Goal: Task Accomplishment & Management: Complete application form

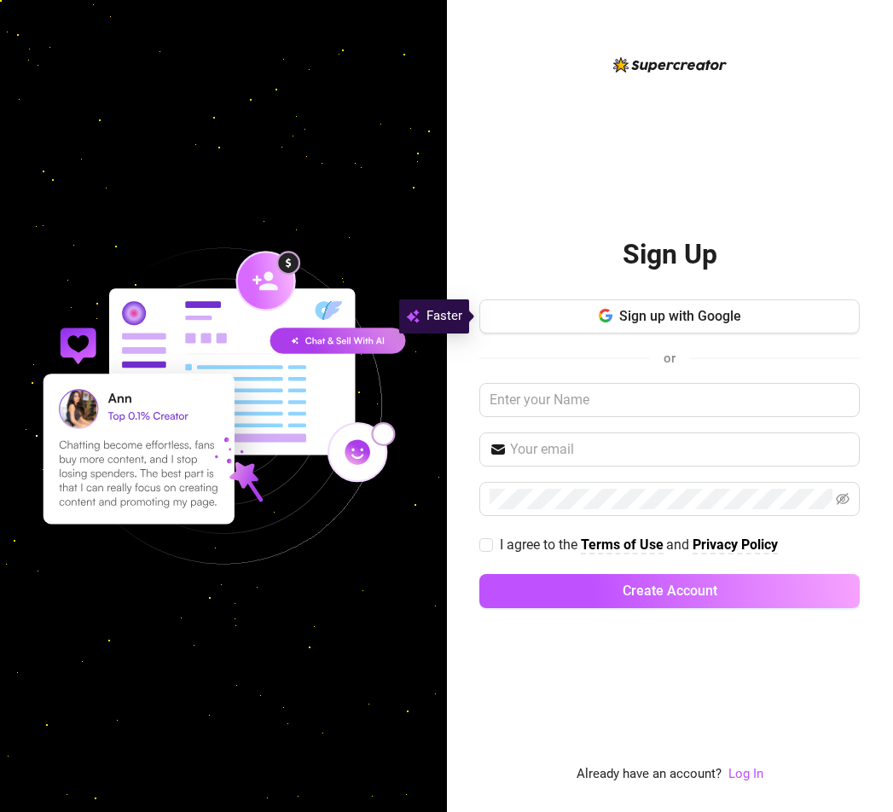
click at [544, 173] on div "Sign Up Sign up with Google or I agree to the Terms of Use and Privacy Policy C…" at bounding box center [670, 420] width 381 height 731
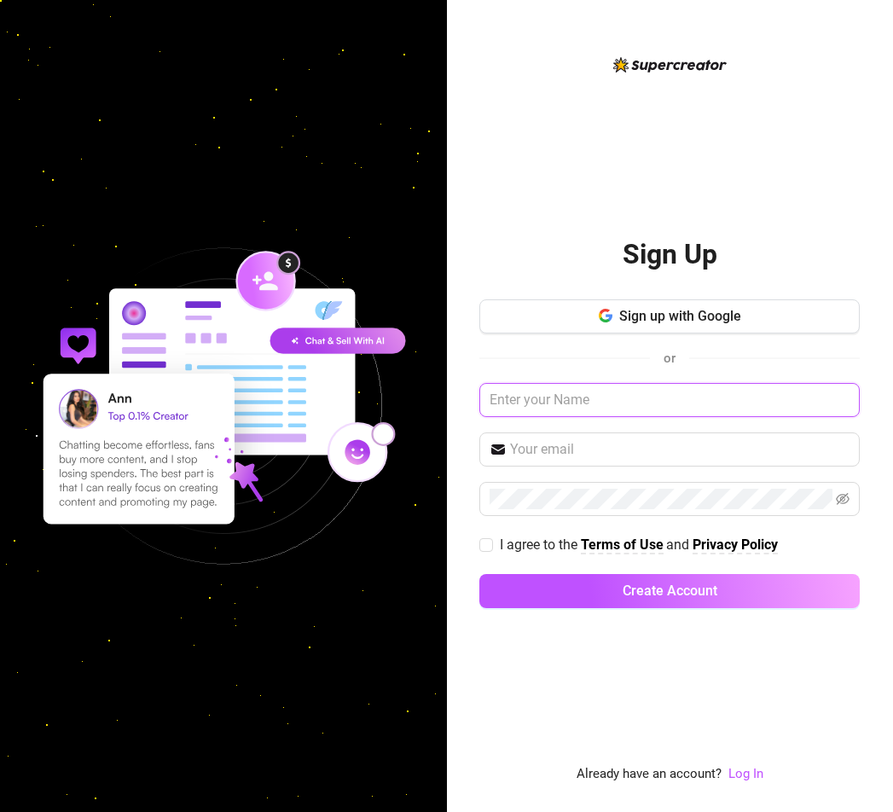
click at [563, 399] on input "text" at bounding box center [670, 400] width 381 height 34
click at [568, 407] on input "text" at bounding box center [670, 399] width 381 height 34
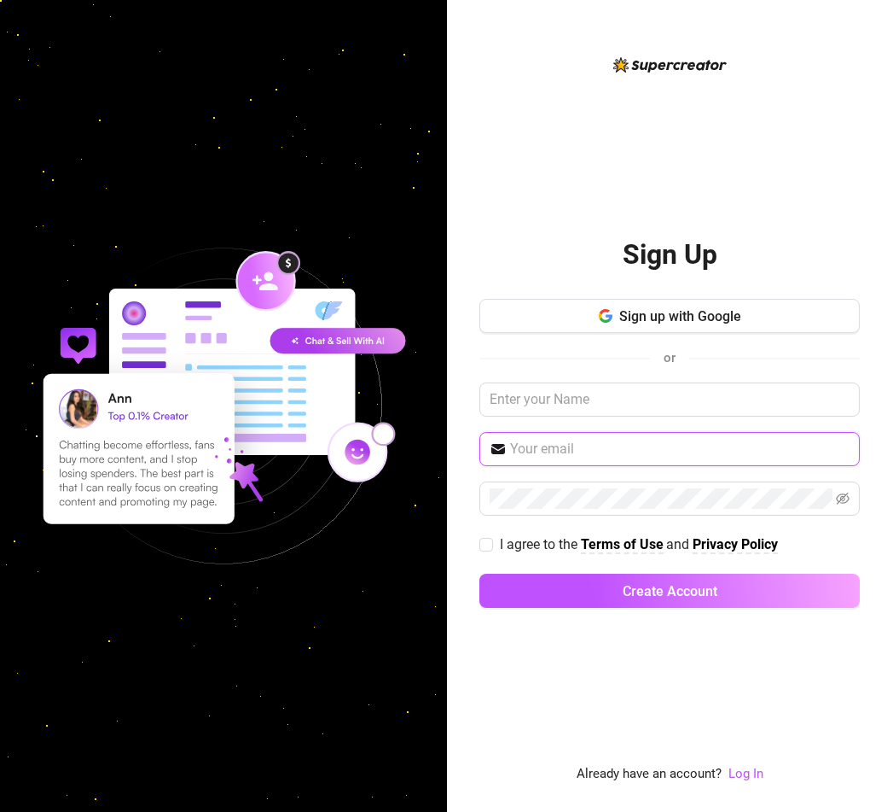
click at [568, 444] on input "text" at bounding box center [680, 449] width 340 height 20
paste input "[PERSON_NAME][EMAIL_ADDRESS][DOMAIN_NAME]"
type input "[PERSON_NAME][EMAIL_ADDRESS][DOMAIN_NAME]"
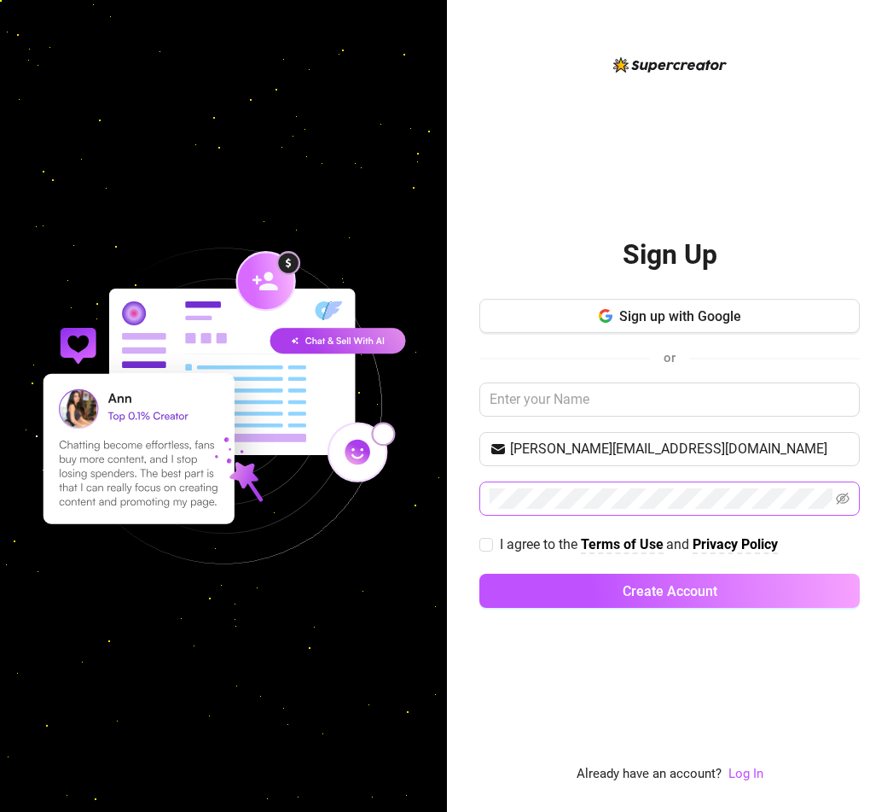
click at [574, 515] on span at bounding box center [670, 498] width 381 height 34
click at [846, 503] on icon "eye-invisible" at bounding box center [843, 498] width 14 height 12
click at [480, 573] on button "Create Account" at bounding box center [670, 590] width 381 height 34
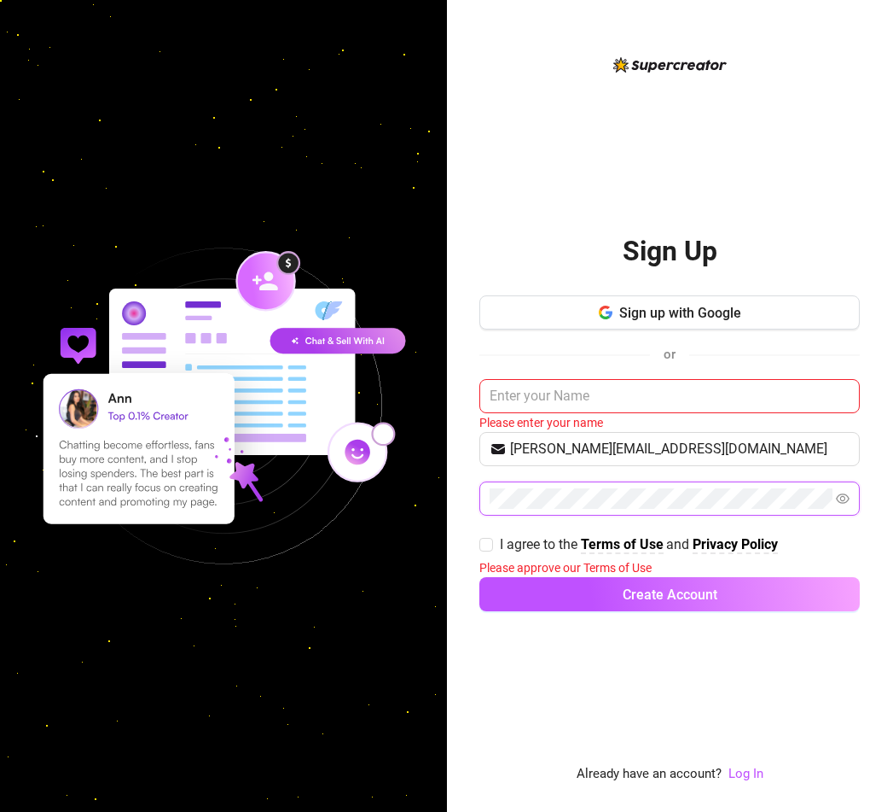
click at [480, 577] on button "Create Account" at bounding box center [670, 594] width 381 height 34
click at [539, 388] on input "text" at bounding box center [670, 396] width 381 height 34
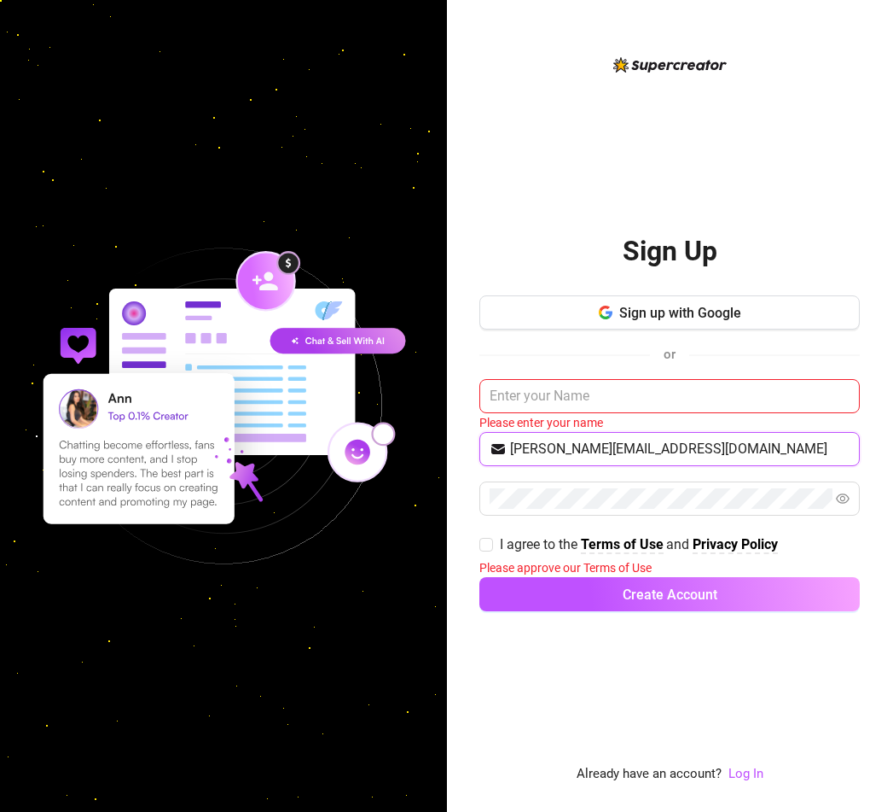
click at [635, 451] on input "[PERSON_NAME][EMAIL_ADDRESS][DOMAIN_NAME]" at bounding box center [680, 449] width 340 height 20
click at [634, 513] on span at bounding box center [670, 498] width 381 height 34
click at [484, 544] on input "I agree to the Terms of Use and Privacy Policy" at bounding box center [486, 544] width 12 height 12
checkbox input "true"
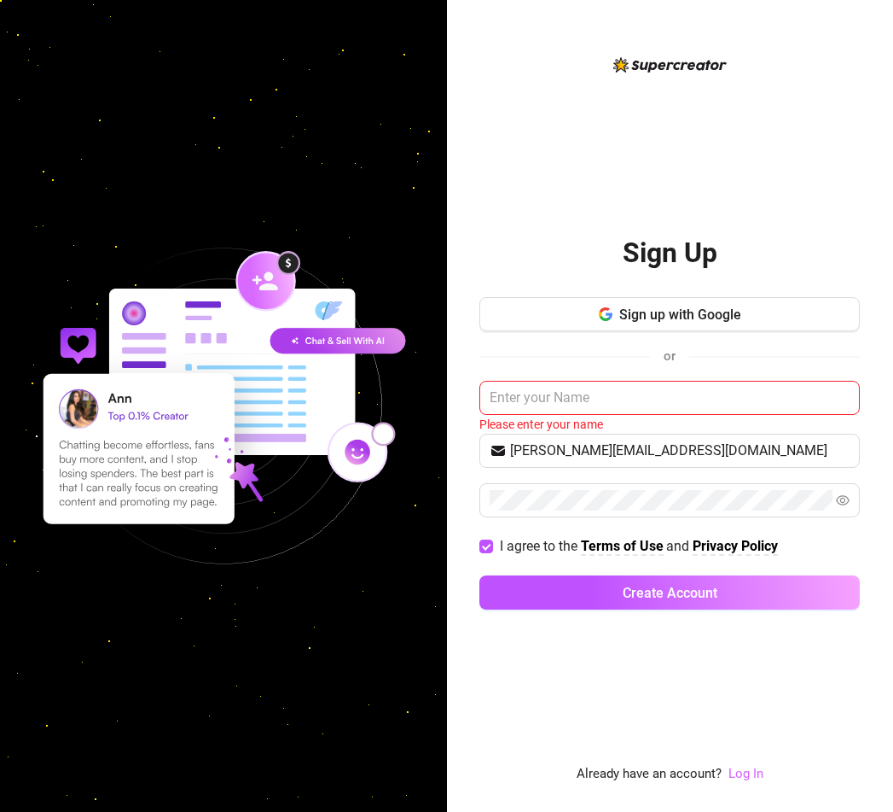
click at [748, 771] on link "Log In" at bounding box center [746, 772] width 35 height 15
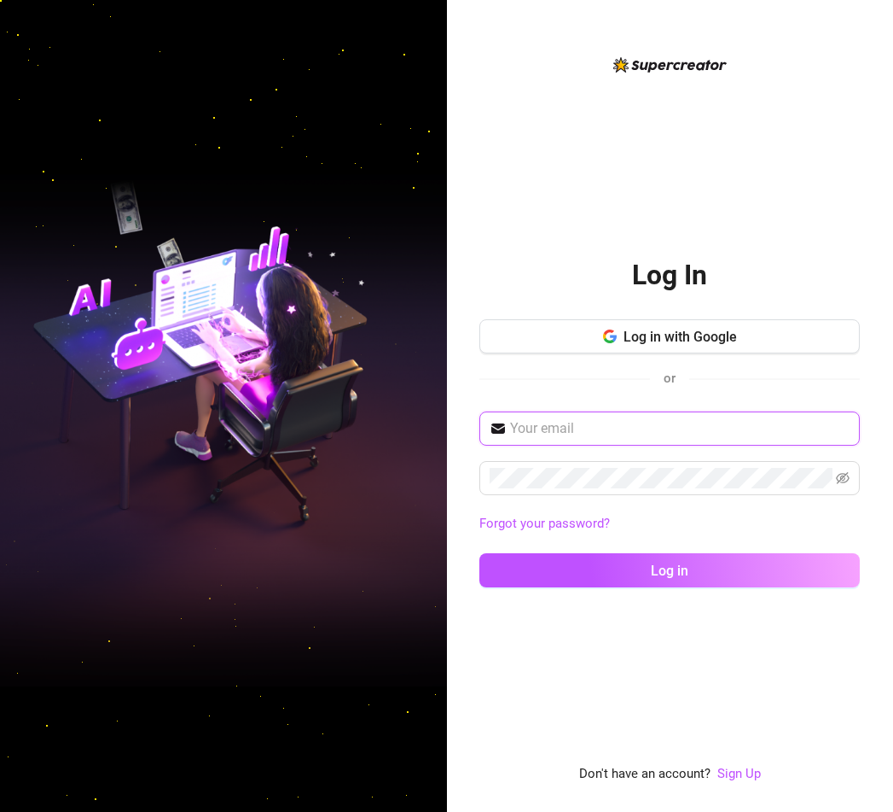
click at [584, 424] on input "text" at bounding box center [680, 428] width 340 height 20
paste input "juan@2ez4me.ink"
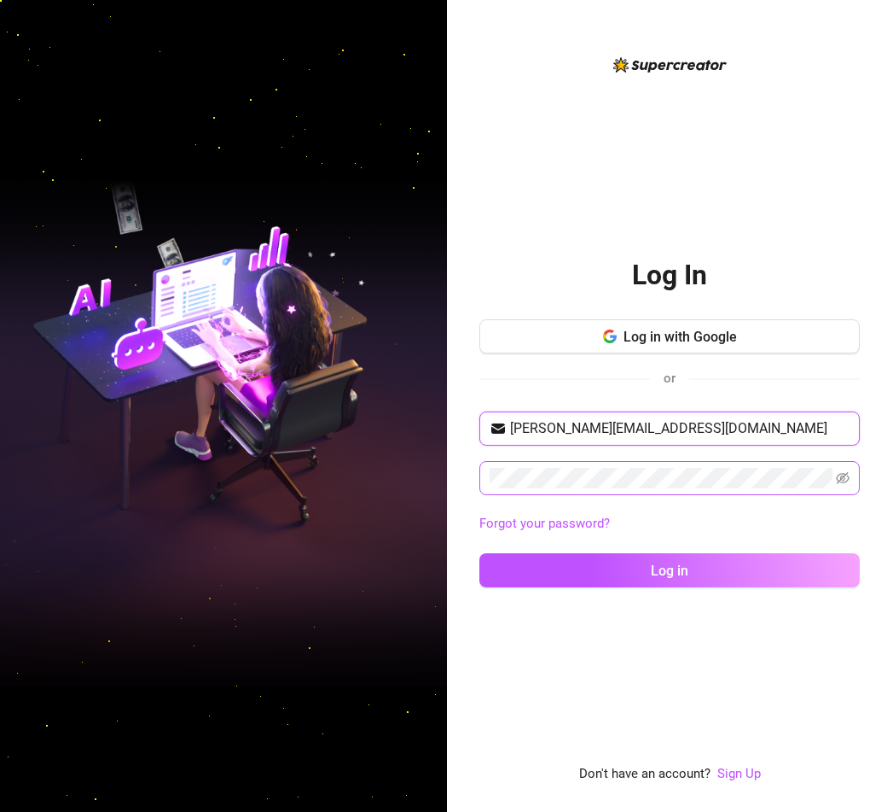
type input "juan@2ez4me.ink"
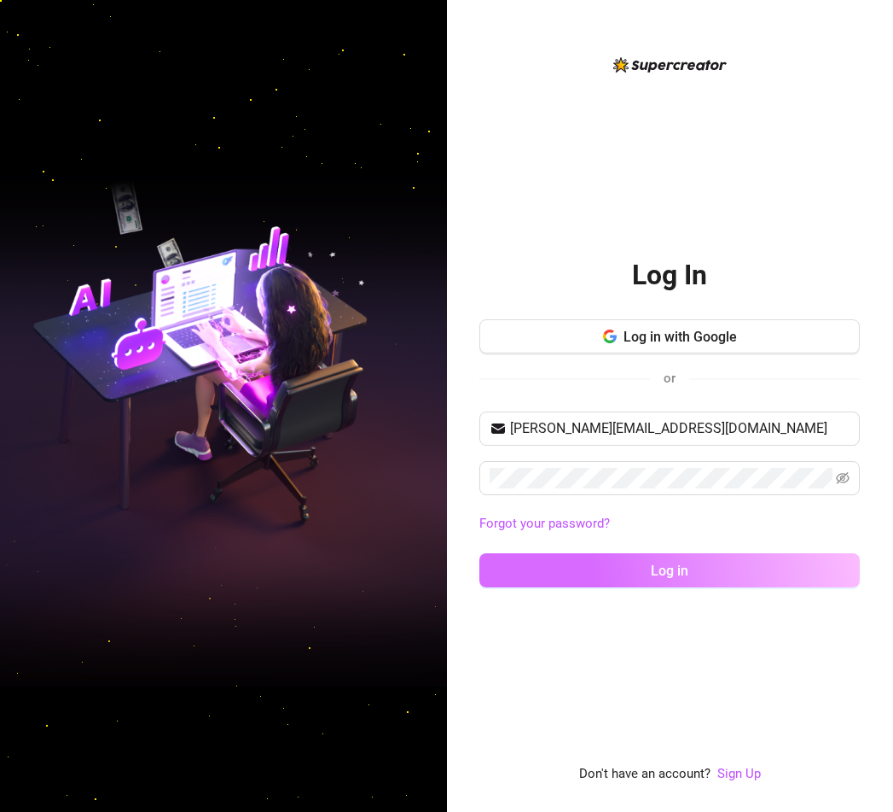
click at [596, 561] on button "Log in" at bounding box center [670, 570] width 381 height 34
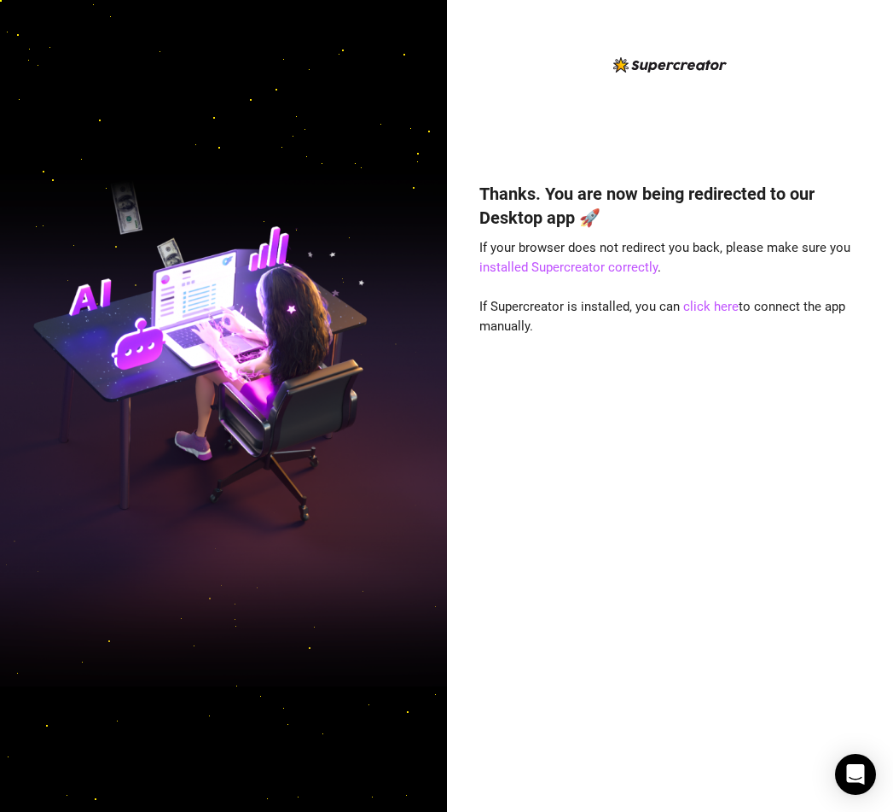
click at [575, 144] on div "Thanks. You are now being redirected to our Desktop app 🚀 If your browser does …" at bounding box center [670, 420] width 381 height 730
